Goal: Obtain resource: Download file/media

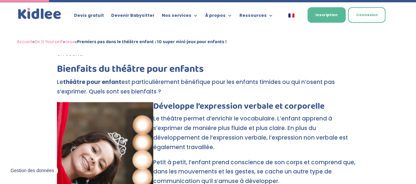
scroll to position [242, 0]
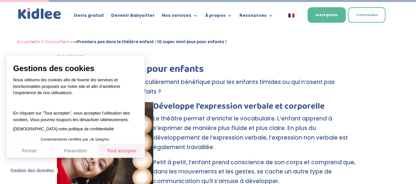
click at [111, 154] on button "Tout accepter" at bounding box center [122, 151] width 46 height 14
checkbox input "true"
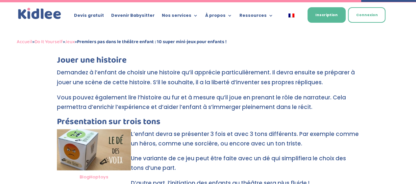
scroll to position [1802, 0]
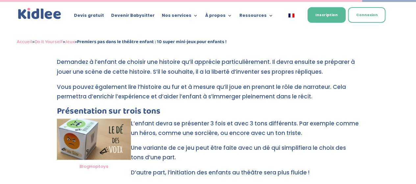
click at [226, 183] on link "Téléchargez et imprimez" at bounding box center [217, 187] width 70 height 8
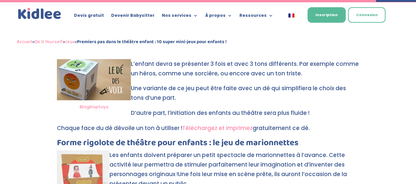
scroll to position [1882, 0]
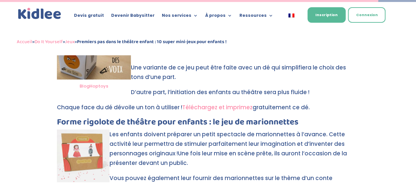
click at [207, 103] on link "Téléchargez et imprimez" at bounding box center [217, 107] width 70 height 8
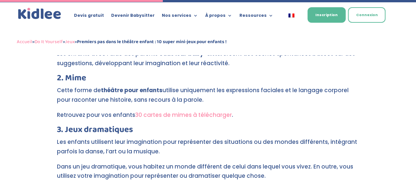
scroll to position [810, 0]
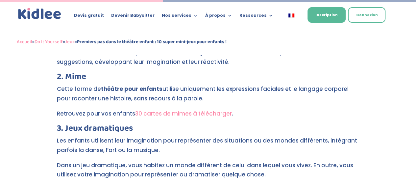
click at [203, 110] on link "30 cartes de mimes à télécharger" at bounding box center [183, 114] width 97 height 8
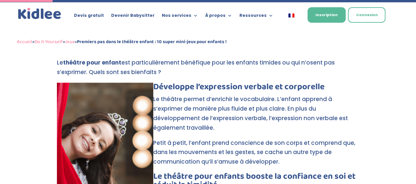
scroll to position [261, 0]
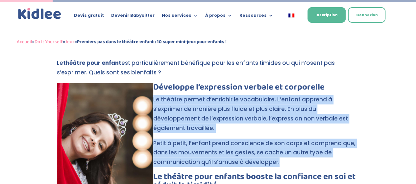
drag, startPoint x: 154, startPoint y: 89, endPoint x: 283, endPoint y: 156, distance: 145.7
copy div "Le théâtre permet d’enrichir le vocabulaire. L’enfant apprend à s’exprimer de m…"
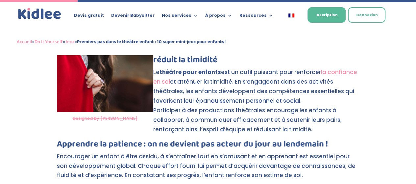
scroll to position [387, 0]
